Goal: Information Seeking & Learning: Learn about a topic

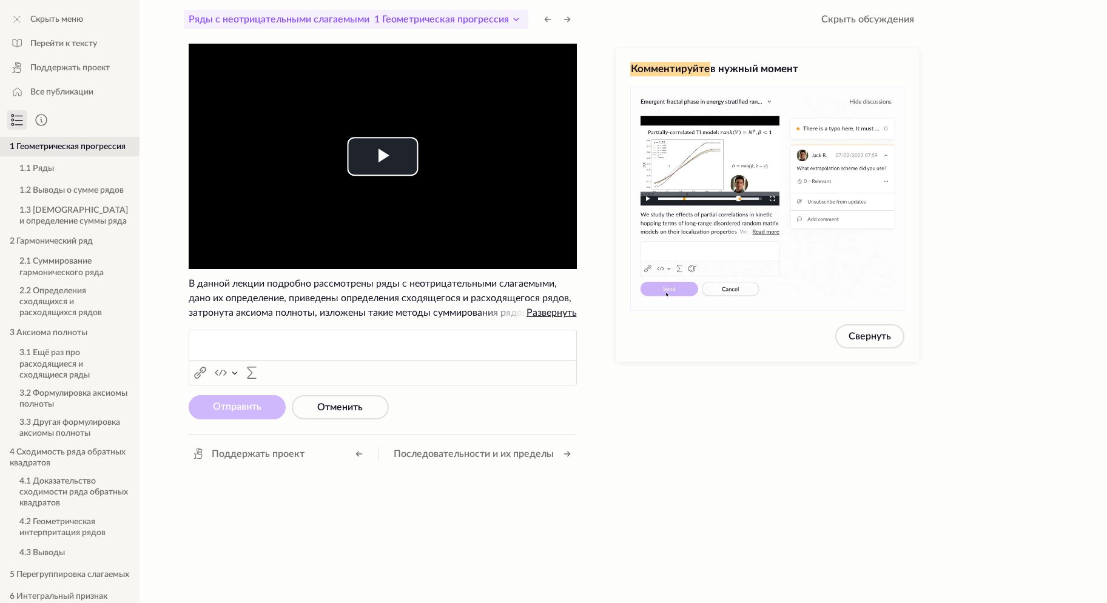
click at [517, 17] on icon at bounding box center [516, 19] width 15 height 15
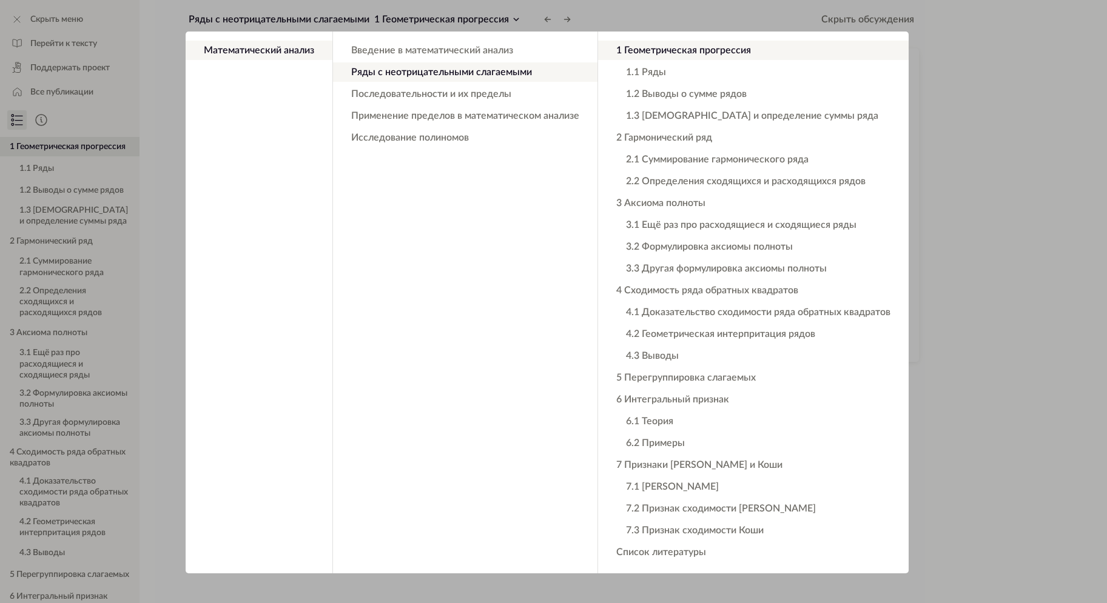
click at [659, 50] on button "1 Геометрическая прогрессия" at bounding box center [753, 50] width 311 height 19
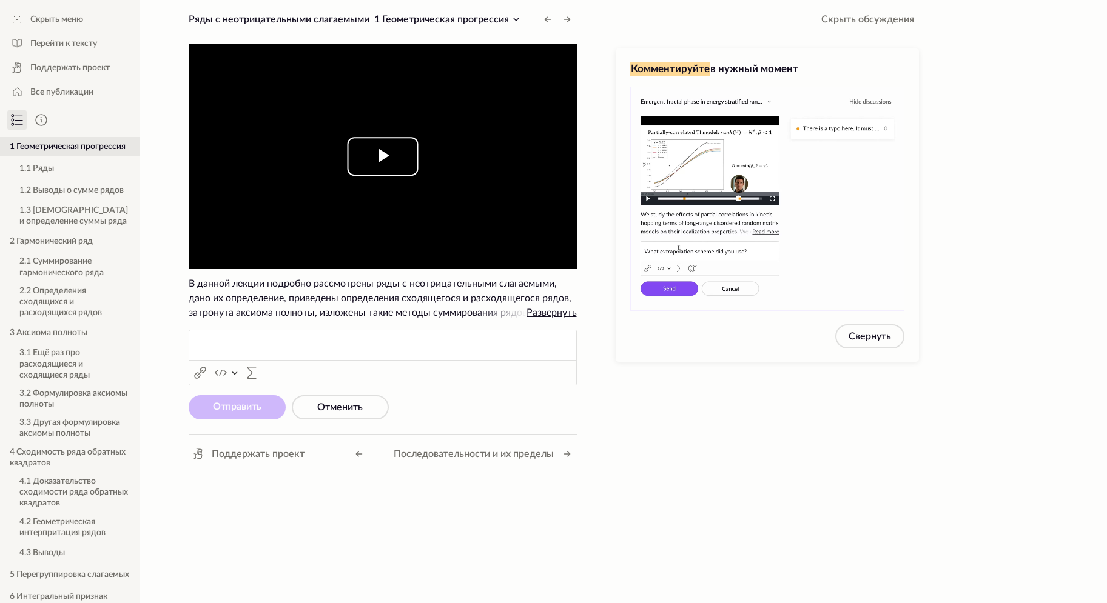
click at [383, 156] on span "Video Player" at bounding box center [383, 156] width 0 height 0
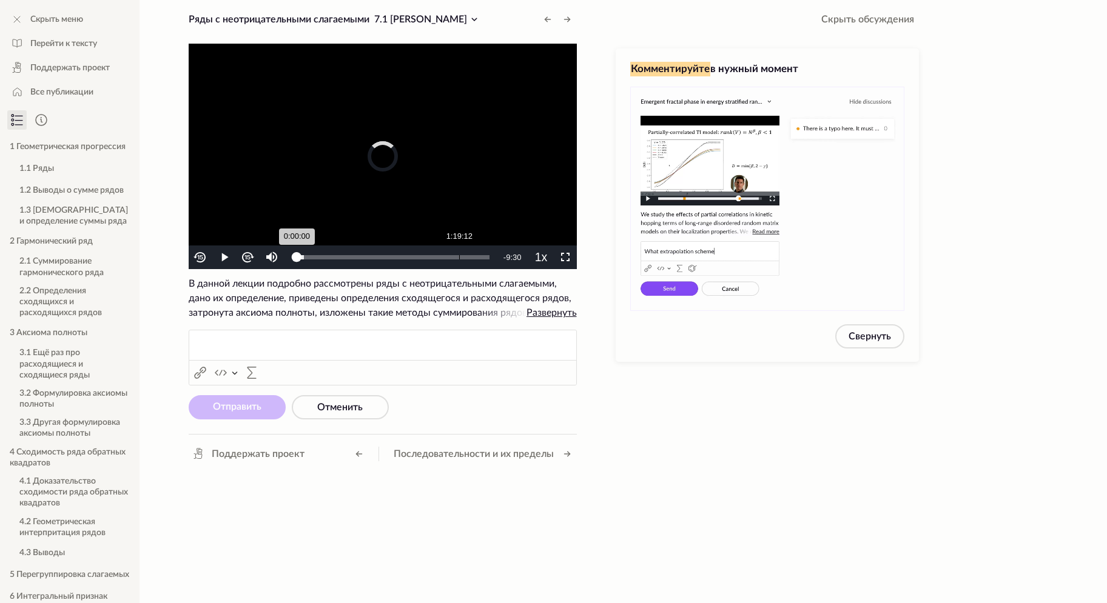
click at [459, 255] on div "Loaded : 3.73% 1:19:12 0:00:00" at bounding box center [393, 258] width 204 height 24
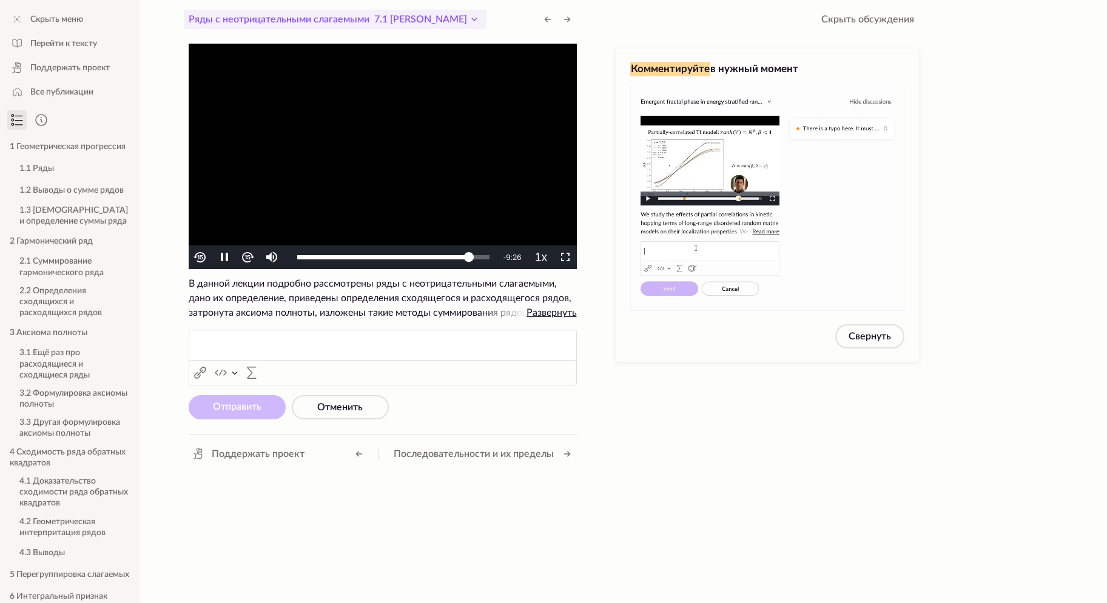
click at [467, 16] on icon at bounding box center [474, 19] width 15 height 15
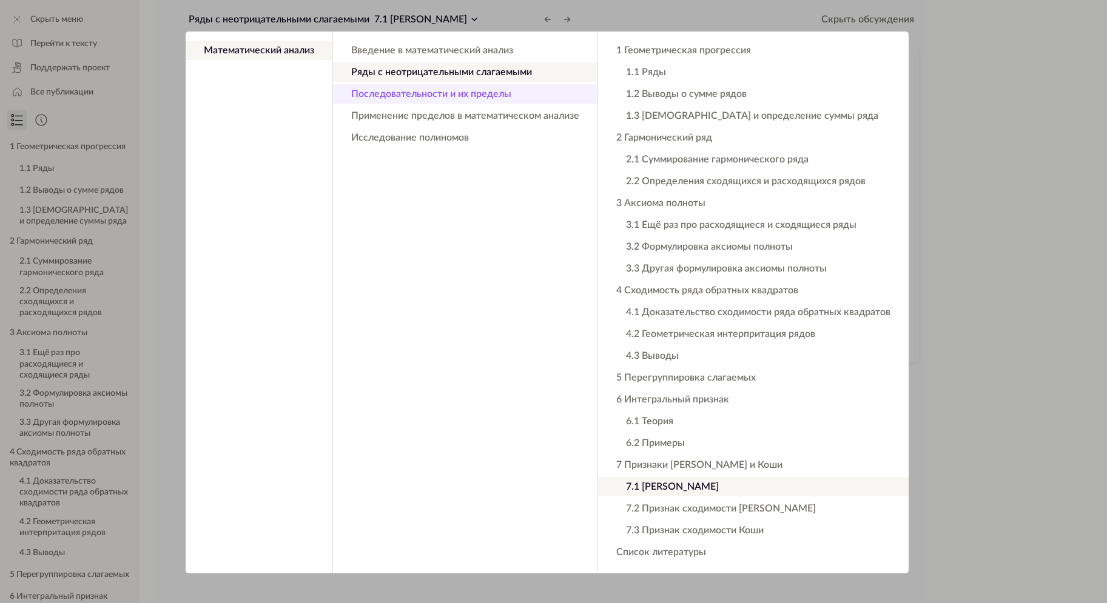
click at [491, 93] on button "Последовательности и их пределы" at bounding box center [465, 93] width 264 height 19
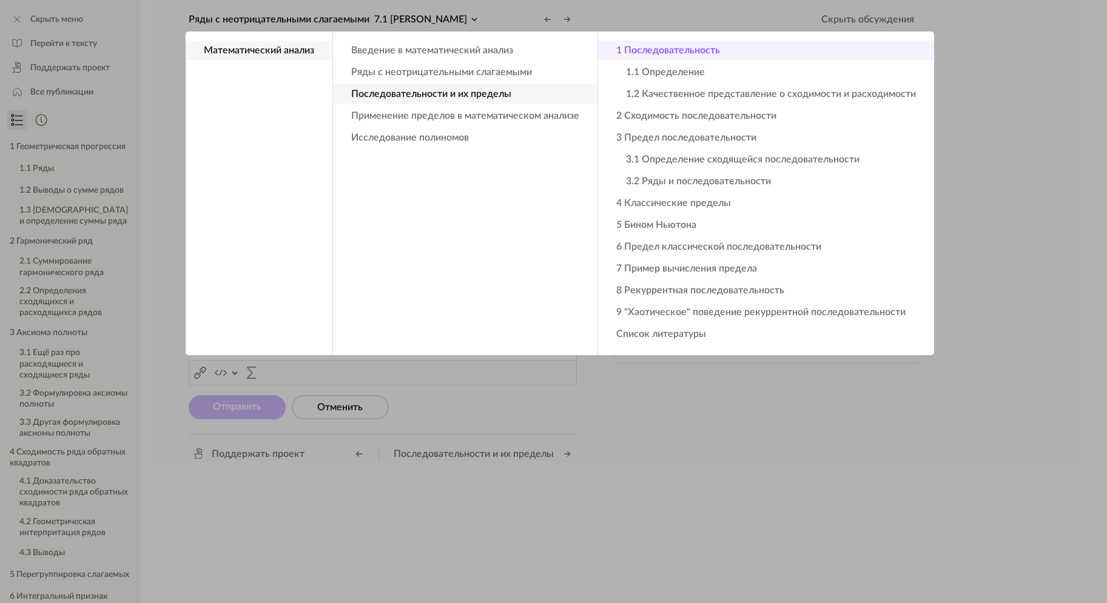
click at [647, 48] on button "1 Последовательность" at bounding box center [766, 50] width 336 height 19
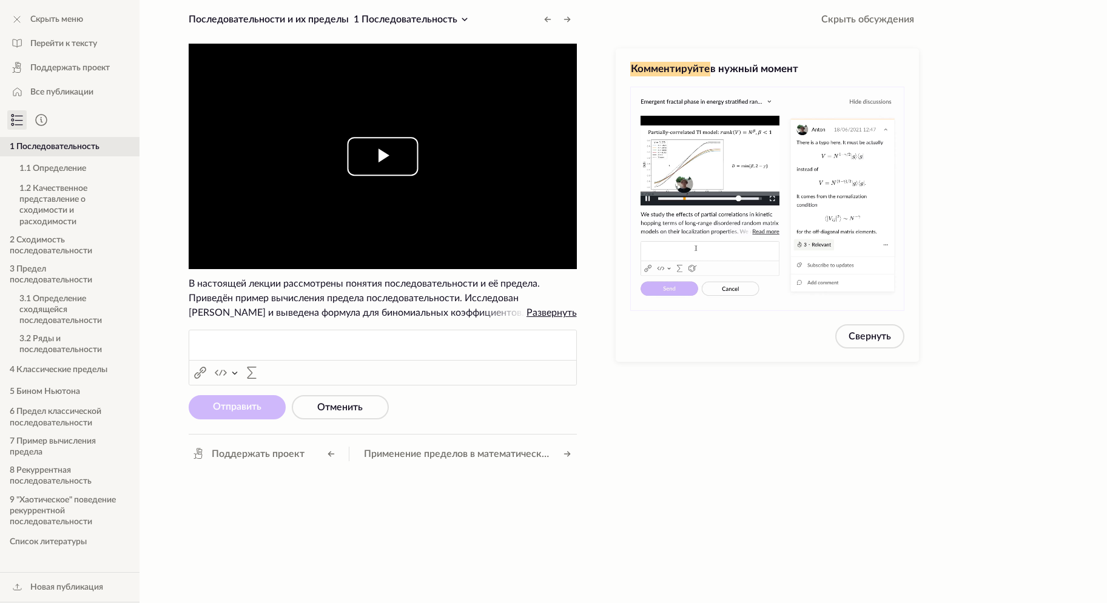
click at [383, 156] on span "Video Player" at bounding box center [383, 156] width 0 height 0
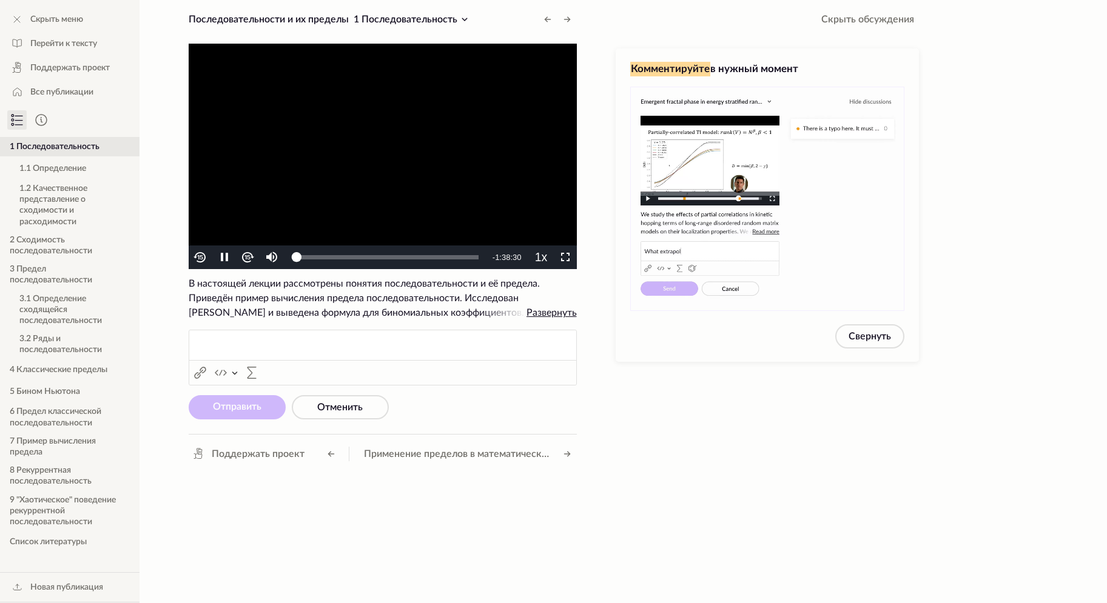
click at [388, 150] on video "To view this video please enable JavaScript, and consider upgrading to a web br…" at bounding box center [383, 157] width 388 height 226
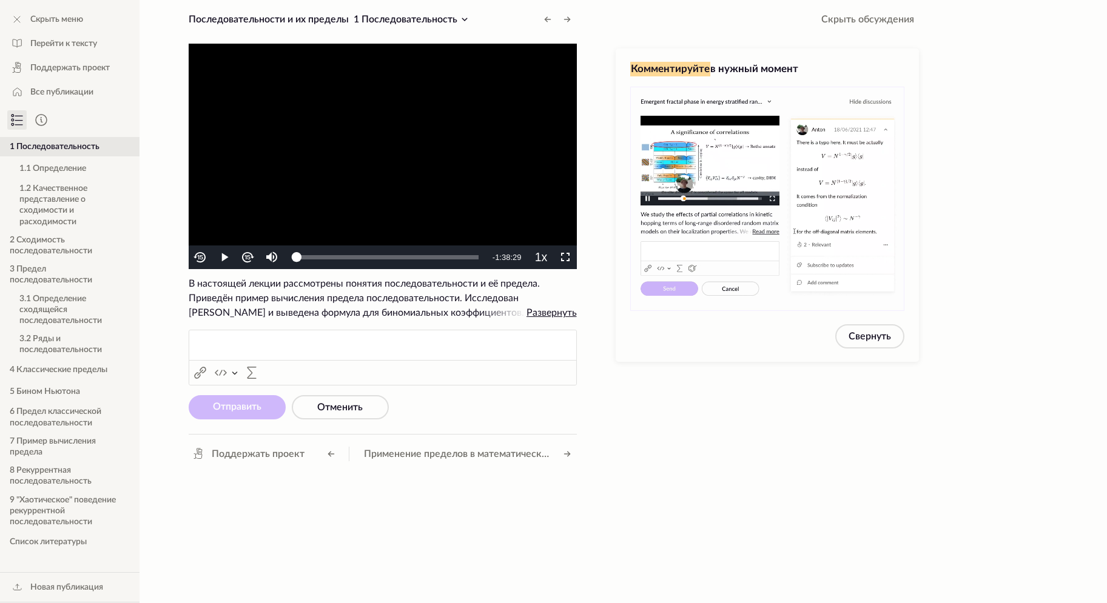
click at [391, 95] on video "To view this video please enable JavaScript, and consider upgrading to a web br…" at bounding box center [383, 157] width 388 height 226
click at [565, 258] on span "Video Player" at bounding box center [565, 258] width 0 height 0
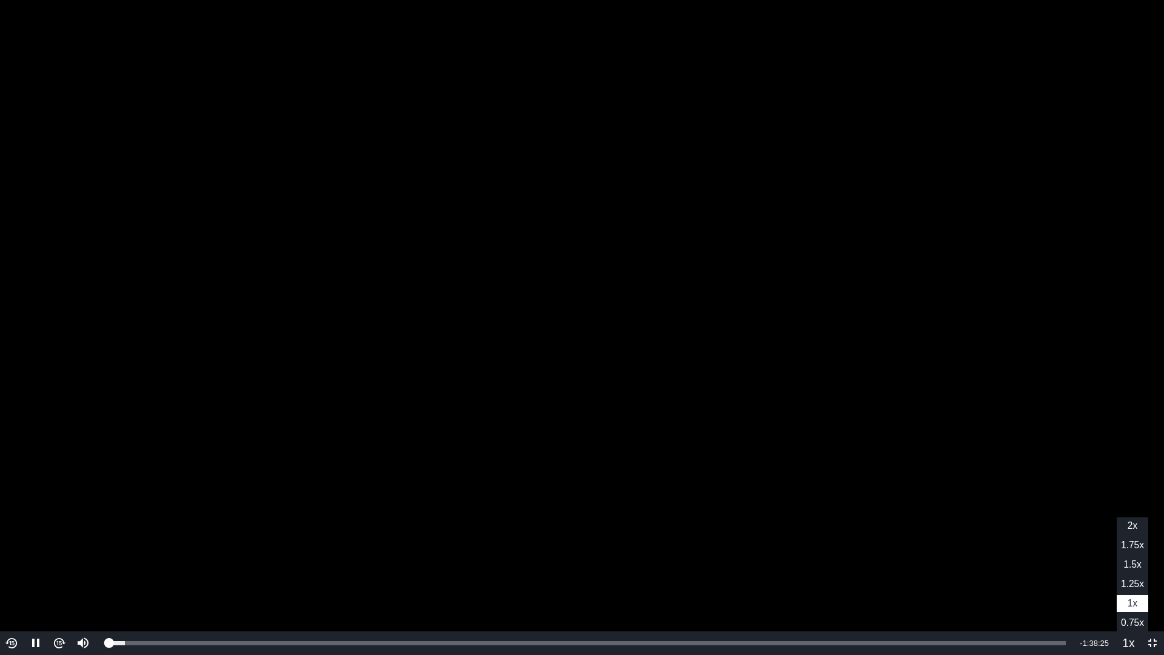
click at [1106, 583] on span "1.25x" at bounding box center [1132, 584] width 23 height 10
click at [680, 187] on video "To view this video please enable JavaScript, and consider upgrading to a web br…" at bounding box center [582, 327] width 1164 height 655
click at [777, 170] on video "To view this video please enable JavaScript, and consider upgrading to a web br…" at bounding box center [582, 327] width 1164 height 655
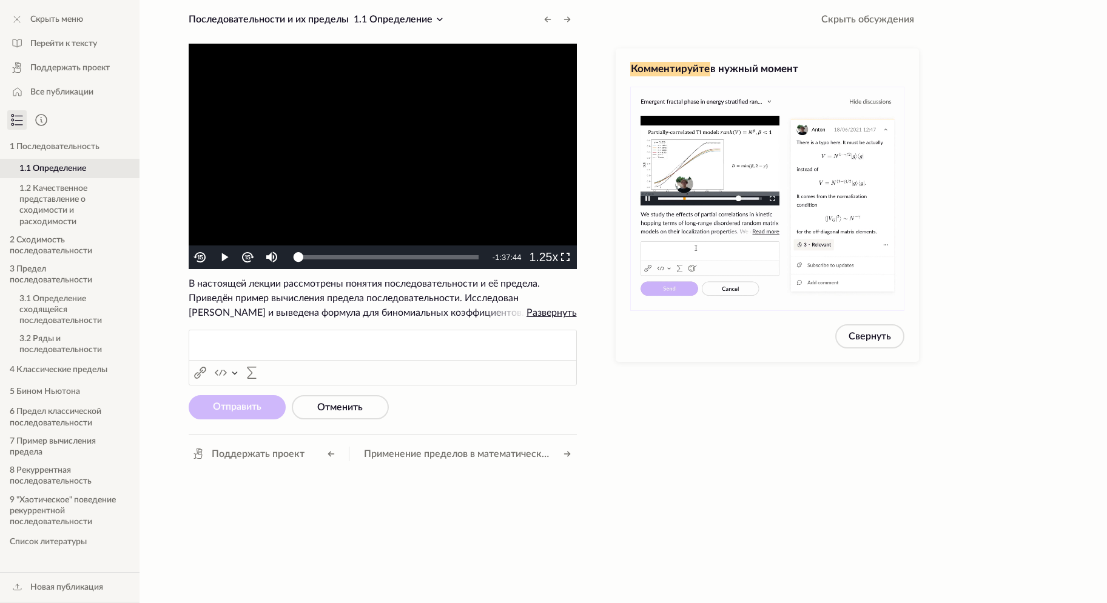
click at [326, 109] on video "To view this video please enable JavaScript, and consider upgrading to a web br…" at bounding box center [383, 157] width 388 height 226
click at [565, 258] on span "Video Player" at bounding box center [565, 258] width 0 height 0
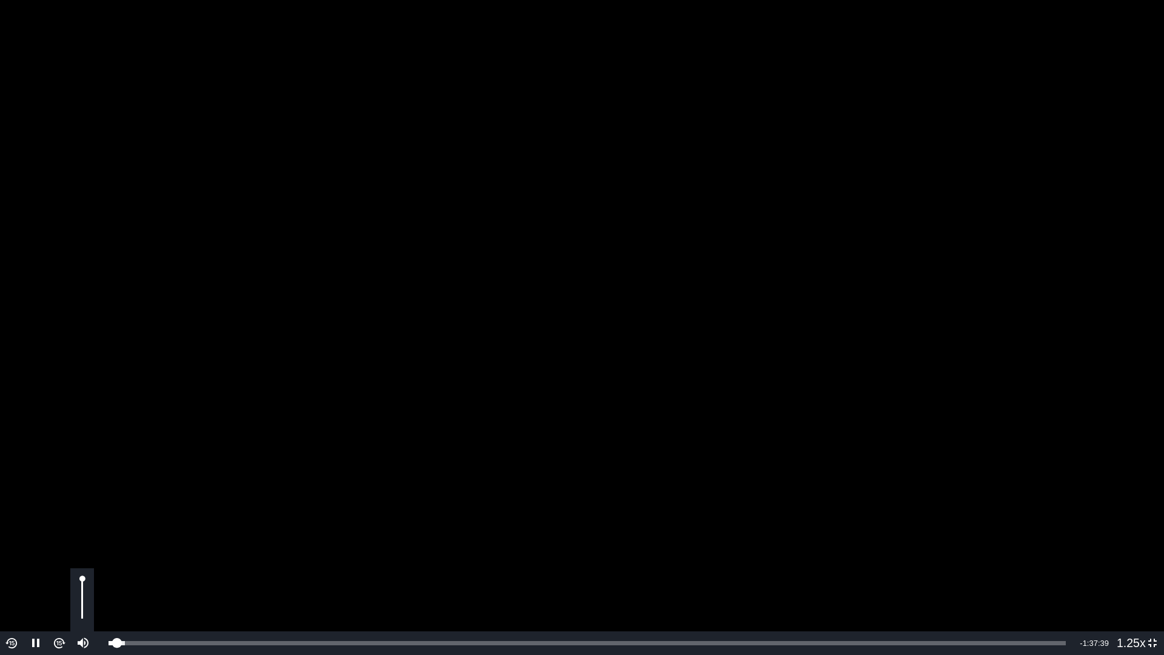
click at [84, 592] on div "Video Player" at bounding box center [82, 599] width 24 height 63
click at [82, 597] on div "Volume Level" at bounding box center [82, 608] width 2 height 22
drag, startPoint x: 82, startPoint y: 597, endPoint x: 81, endPoint y: 603, distance: 6.7
click at [81, 603] on div "Volume Level" at bounding box center [82, 610] width 2 height 15
click at [756, 371] on video "To view this video please enable JavaScript, and consider upgrading to a web br…" at bounding box center [582, 327] width 1164 height 655
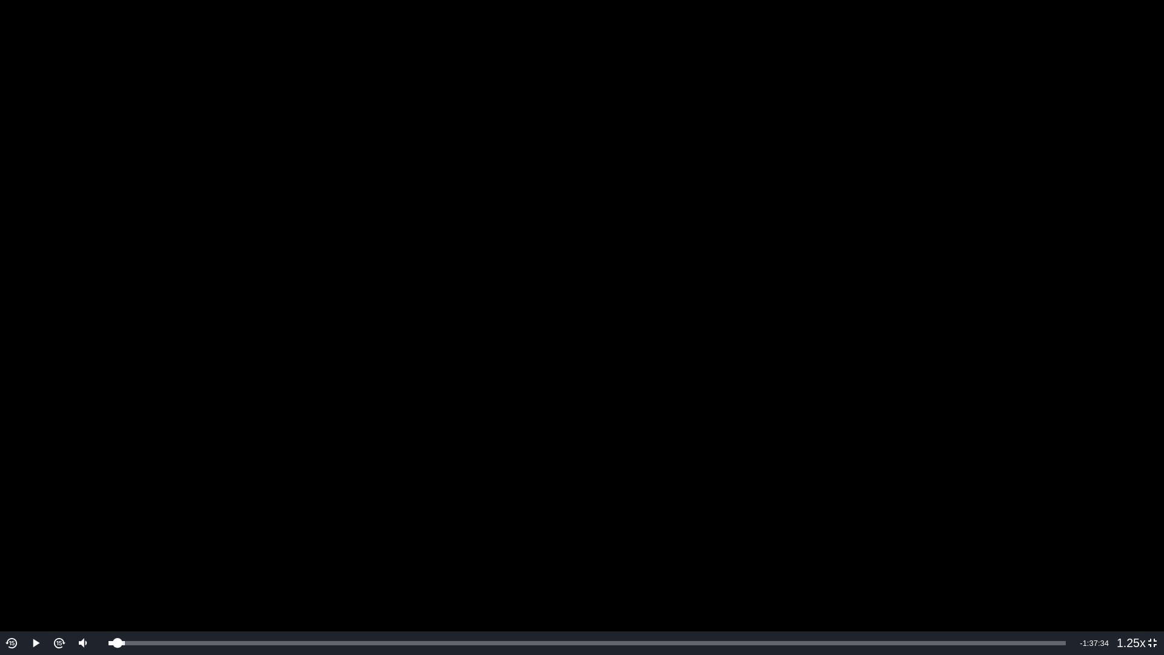
click at [941, 251] on video "To view this video please enable JavaScript, and consider upgrading to a web br…" at bounding box center [582, 327] width 1164 height 655
click at [882, 281] on video "To view this video please enable JavaScript, and consider upgrading to a web br…" at bounding box center [582, 327] width 1164 height 655
click at [909, 265] on video "To view this video please enable JavaScript, and consider upgrading to a web br…" at bounding box center [582, 327] width 1164 height 655
drag, startPoint x: 850, startPoint y: 256, endPoint x: 822, endPoint y: 237, distance: 33.6
click at [850, 256] on video "To view this video please enable JavaScript, and consider upgrading to a web br…" at bounding box center [582, 327] width 1164 height 655
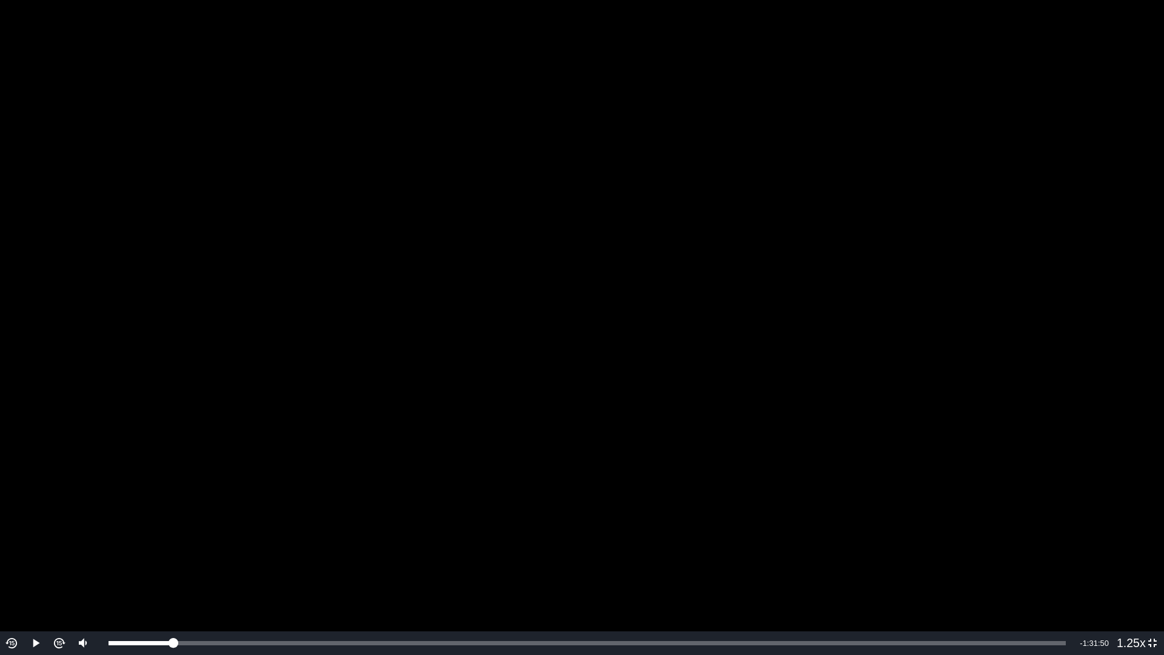
click at [758, 138] on video "To view this video please enable JavaScript, and consider upgrading to a web br…" at bounding box center [582, 327] width 1164 height 655
click at [909, 225] on video "To view this video please enable JavaScript, and consider upgrading to a web br…" at bounding box center [582, 327] width 1164 height 655
click at [727, 136] on video "To view this video please enable JavaScript, and consider upgrading to a web br…" at bounding box center [582, 327] width 1164 height 655
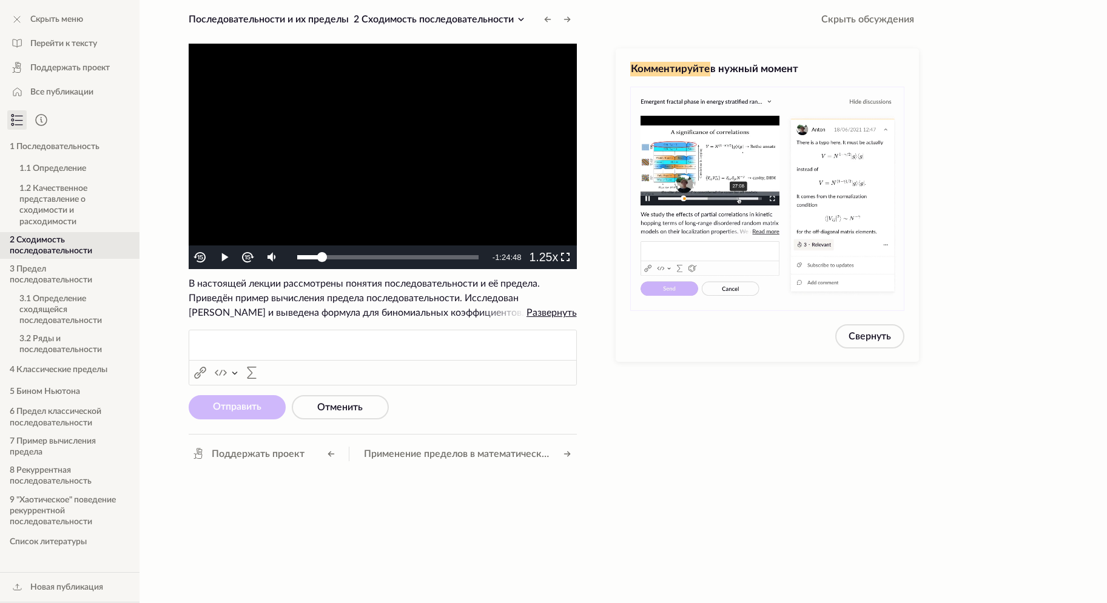
click at [340, 192] on video "To view this video please enable JavaScript, and consider upgrading to a web br…" at bounding box center [383, 157] width 388 height 226
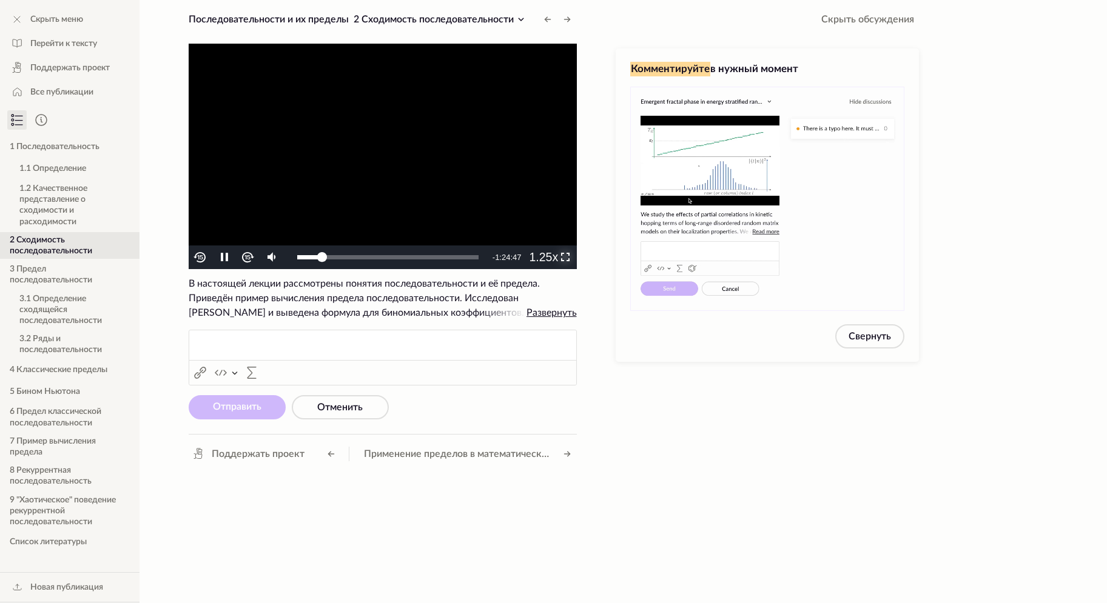
click at [565, 258] on span "Video Player" at bounding box center [565, 258] width 0 height 0
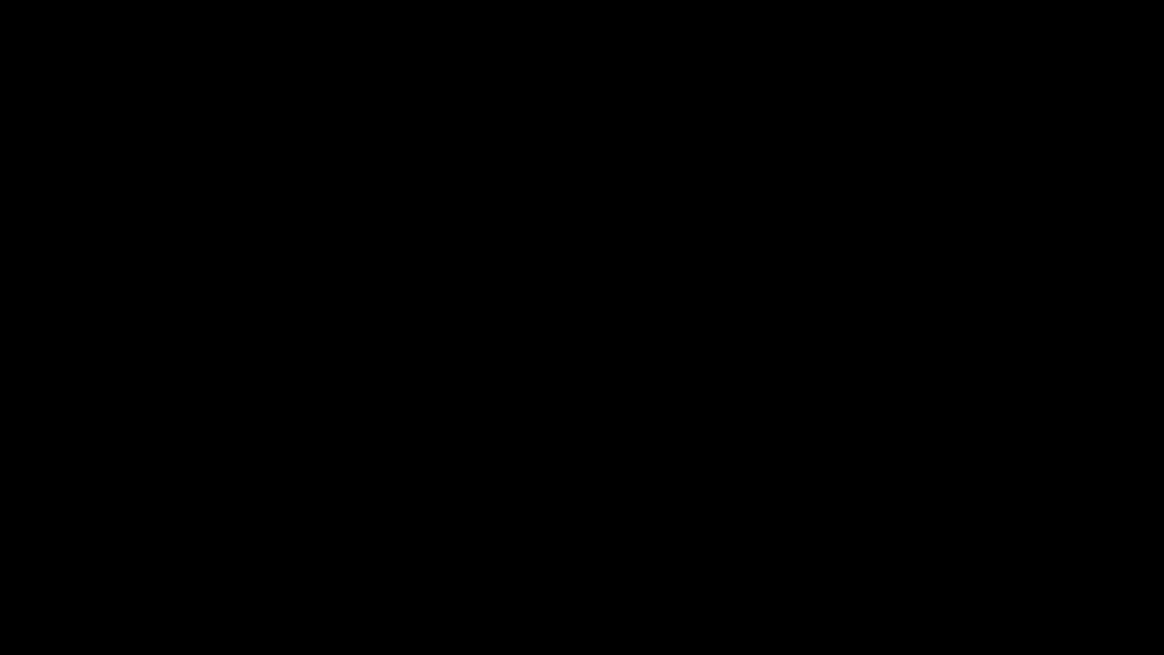
click at [1106, 603] on button "Non-Fullscreen" at bounding box center [1153, 643] width 24 height 24
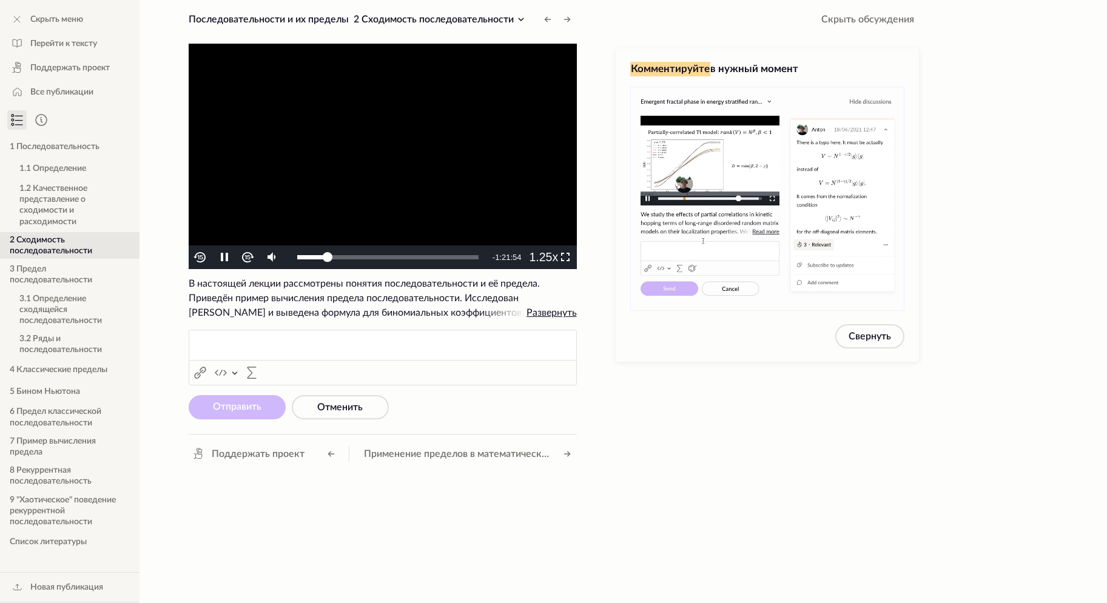
click at [398, 144] on video "To view this video please enable JavaScript, and consider upgrading to a web br…" at bounding box center [383, 157] width 388 height 226
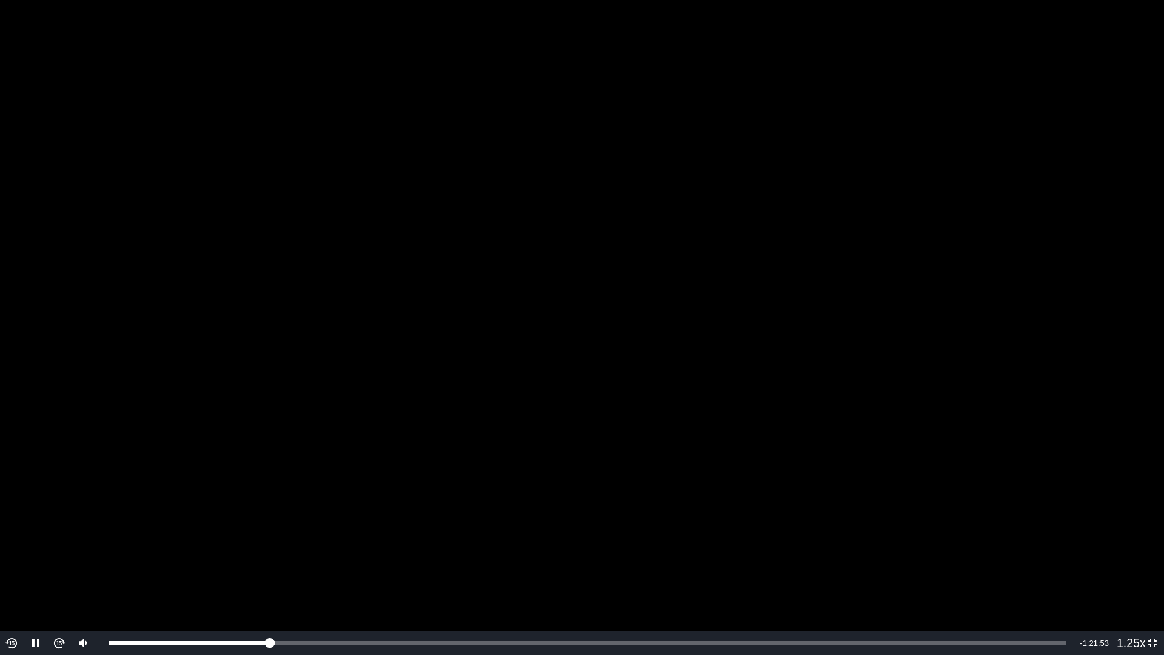
click at [628, 332] on video "To view this video please enable JavaScript, and consider upgrading to a web br…" at bounding box center [582, 327] width 1164 height 655
click at [1040, 289] on video "To view this video please enable JavaScript, and consider upgrading to a web br…" at bounding box center [582, 327] width 1164 height 655
click at [84, 603] on div "Volume Level" at bounding box center [82, 613] width 2 height 10
click at [955, 331] on video "To view this video please enable JavaScript, and consider upgrading to a web br…" at bounding box center [582, 327] width 1164 height 655
click at [1032, 206] on video "To view this video please enable JavaScript, and consider upgrading to a web br…" at bounding box center [582, 327] width 1164 height 655
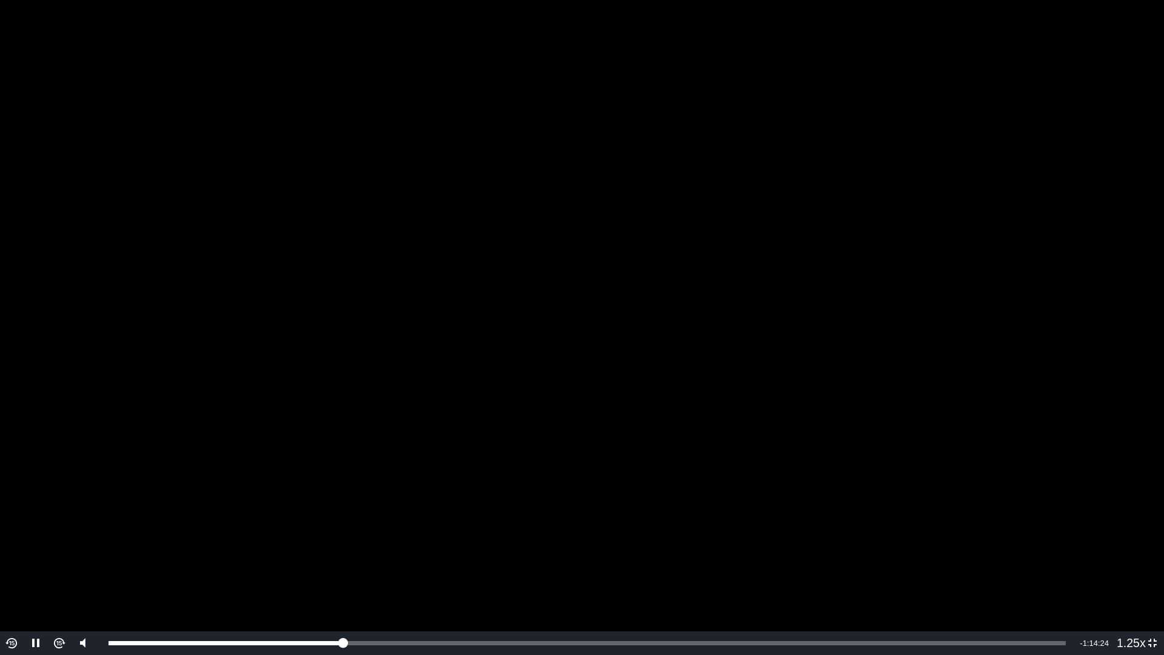
click at [857, 230] on video "To view this video please enable JavaScript, and consider upgrading to a web br…" at bounding box center [582, 327] width 1164 height 655
click at [859, 142] on video "To view this video please enable JavaScript, and consider upgrading to a web br…" at bounding box center [582, 327] width 1164 height 655
click at [901, 251] on video "To view this video please enable JavaScript, and consider upgrading to a web br…" at bounding box center [582, 327] width 1164 height 655
click at [969, 215] on video "To view this video please enable JavaScript, and consider upgrading to a web br…" at bounding box center [582, 327] width 1164 height 655
click at [779, 232] on video "To view this video please enable JavaScript, and consider upgrading to a web br…" at bounding box center [582, 327] width 1164 height 655
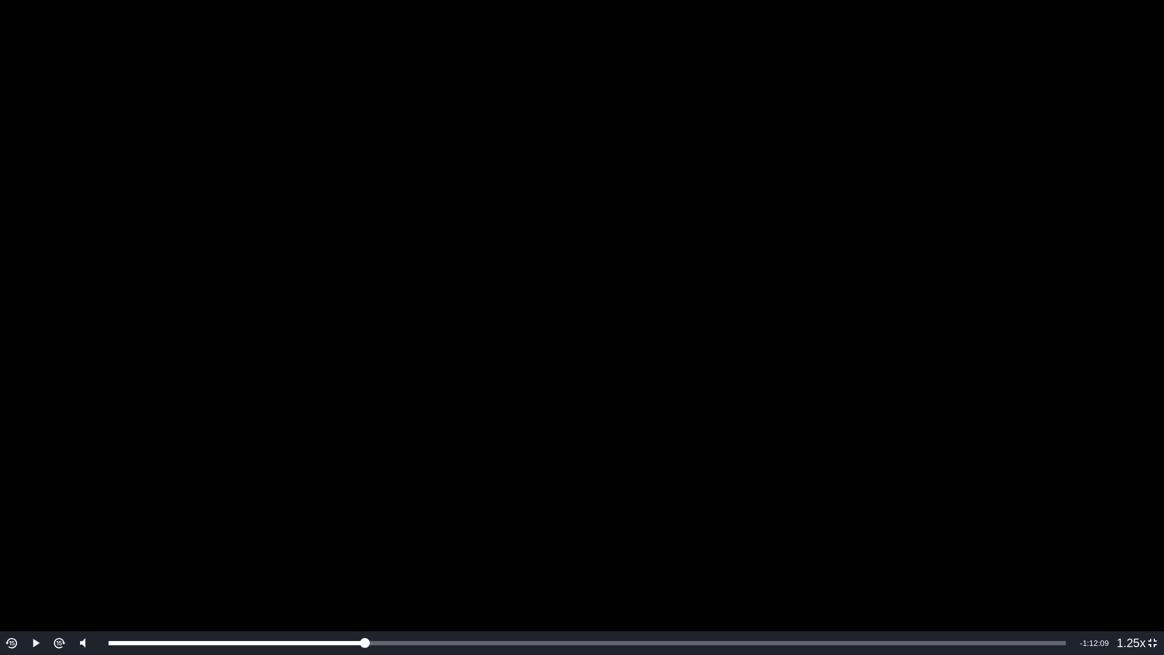
click at [751, 305] on video "To view this video please enable JavaScript, and consider upgrading to a web br…" at bounding box center [582, 327] width 1164 height 655
click at [722, 425] on video "To view this video please enable JavaScript, and consider upgrading to a web br…" at bounding box center [582, 327] width 1164 height 655
click at [846, 335] on video "To view this video please enable JavaScript, and consider upgrading to a web br…" at bounding box center [582, 327] width 1164 height 655
click at [806, 311] on video "To view this video please enable JavaScript, and consider upgrading to a web br…" at bounding box center [582, 327] width 1164 height 655
click at [837, 176] on video "To view this video please enable JavaScript, and consider upgrading to a web br…" at bounding box center [582, 327] width 1164 height 655
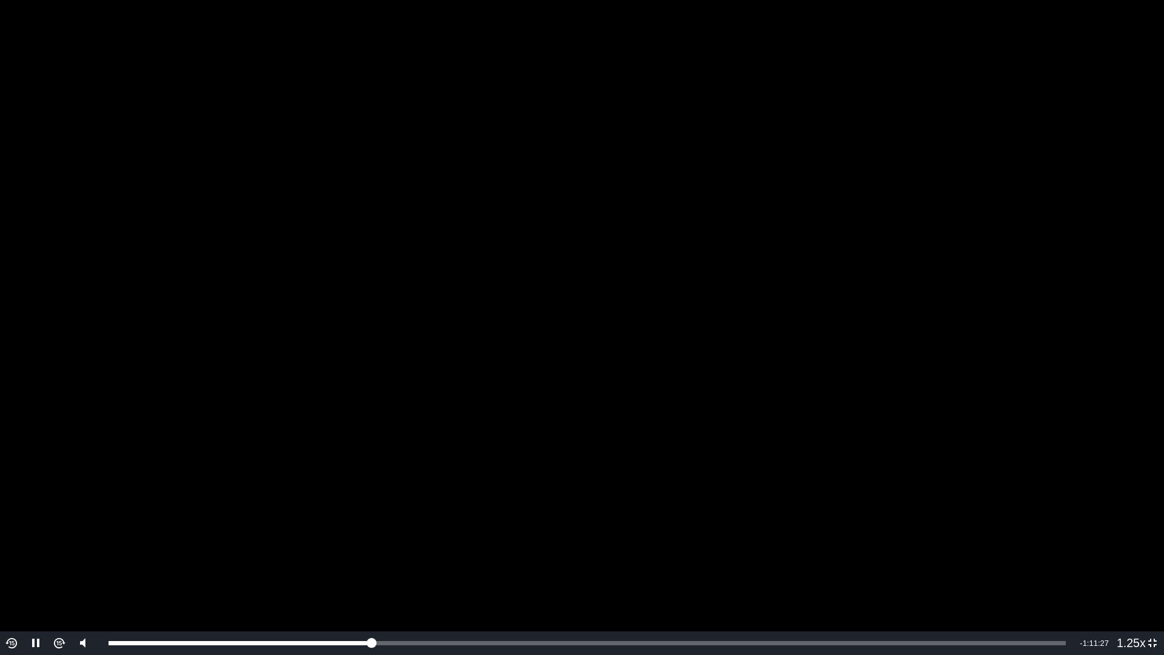
click at [837, 176] on video "To view this video please enable JavaScript, and consider upgrading to a web br…" at bounding box center [582, 327] width 1164 height 655
